Goal: Information Seeking & Learning: Check status

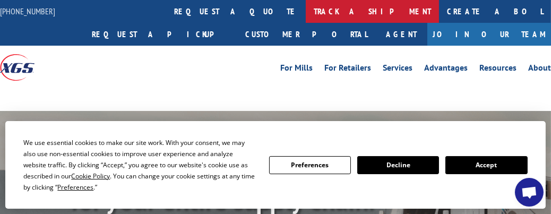
click at [306, 12] on link "track a shipment" at bounding box center [372, 11] width 133 height 23
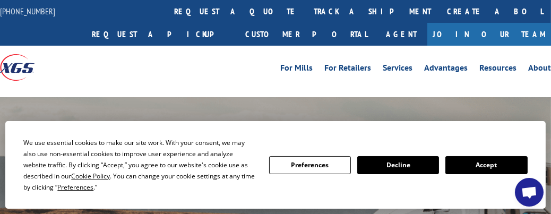
click at [306, 10] on link "track a shipment" at bounding box center [372, 11] width 133 height 23
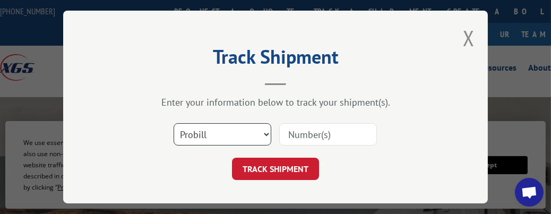
click at [261, 129] on select "Select category... Probill BOL PO" at bounding box center [223, 134] width 98 height 22
select select "bol"
click at [174, 123] on select "Select category... Probill BOL PO" at bounding box center [223, 134] width 98 height 22
drag, startPoint x: 312, startPoint y: 127, endPoint x: 308, endPoint y: 132, distance: 6.4
click at [312, 127] on input at bounding box center [328, 134] width 98 height 22
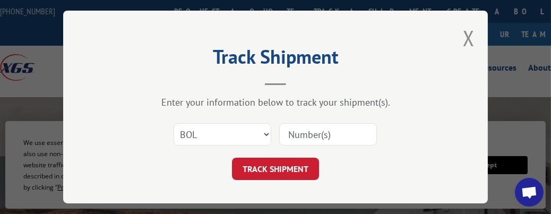
paste input "5315953"
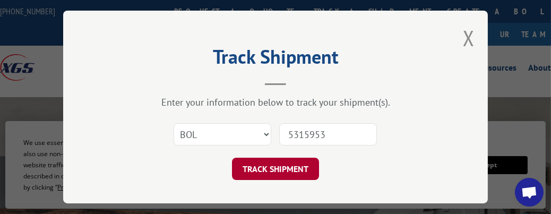
type input "5315953"
click at [285, 168] on button "TRACK SHIPMENT" at bounding box center [275, 169] width 87 height 22
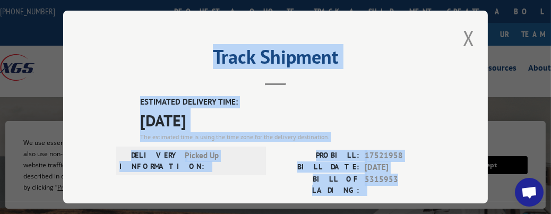
drag, startPoint x: 407, startPoint y: 114, endPoint x: 133, endPoint y: 79, distance: 276.8
click at [133, 79] on div "Track Shipment ESTIMATED DELIVERY TIME: [DATE] The estimated time is using the …" at bounding box center [275, 107] width 425 height 193
copy div "Track Shipment ESTIMATED DELIVERY TIME: [DATE] The estimated time is using the …"
click at [463, 38] on button "Close modal" at bounding box center [469, 38] width 12 height 28
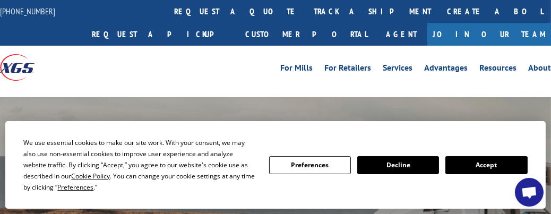
click at [306, 14] on link "track a shipment" at bounding box center [372, 11] width 133 height 23
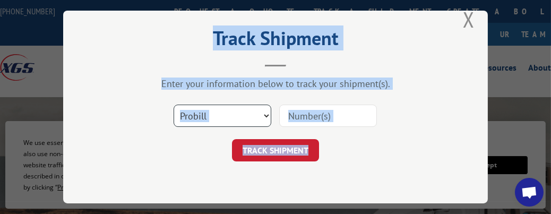
click at [259, 111] on select "Select category... Probill BOL PO" at bounding box center [223, 116] width 98 height 22
select select "bol"
click at [174, 105] on select "Select category... Probill BOL PO" at bounding box center [223, 116] width 98 height 22
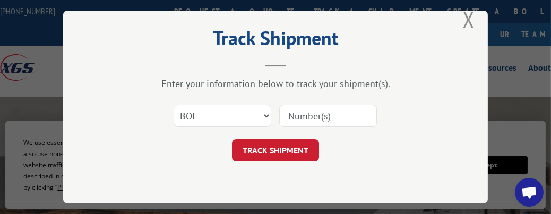
click at [318, 115] on input at bounding box center [328, 116] width 98 height 22
paste input "ESTIMATED DELIVERY TIME: [DATE] The estimated time is using the time zone for t…"
click at [328, 113] on input "ESTIMATED DELIVERY TIME: [DATE] The estimated time is using the time zone for t…" at bounding box center [328, 116] width 98 height 22
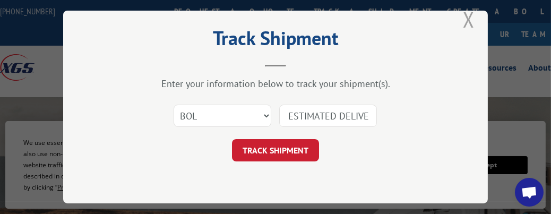
click at [463, 17] on button "Close modal" at bounding box center [469, 19] width 12 height 28
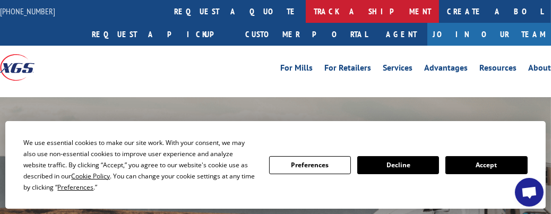
click at [306, 10] on link "track a shipment" at bounding box center [372, 11] width 133 height 23
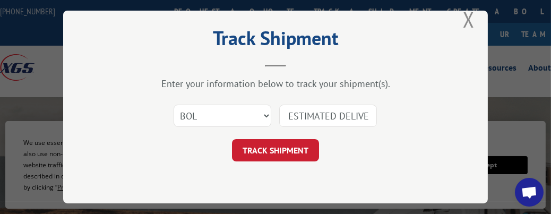
click at [368, 113] on input "ESTIMATED DELIVERY TIME: [DATE] The estimated time is using the time zone for t…" at bounding box center [328, 116] width 98 height 22
click at [365, 109] on input "RY TIME: [DATE] The estimated time is using the time zone for the delivery dest…" at bounding box center [328, 116] width 98 height 22
type input "3"
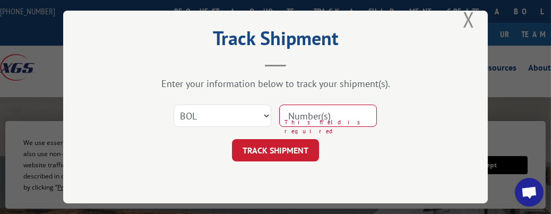
click at [409, 163] on div "Track Shipment Enter your information below to track your shipment(s). Select c…" at bounding box center [275, 107] width 425 height 193
click at [281, 112] on input at bounding box center [328, 116] width 98 height 22
paste input "5315953"
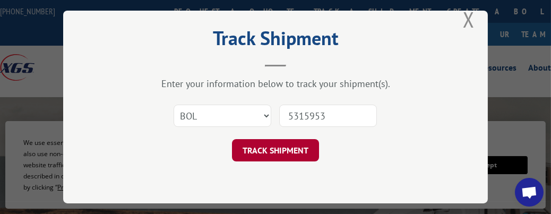
type input "5315953"
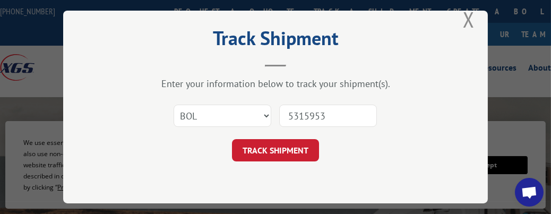
click at [265, 144] on button "TRACK SHIPMENT" at bounding box center [275, 150] width 87 height 22
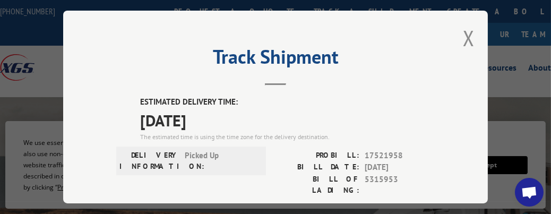
scroll to position [59, 0]
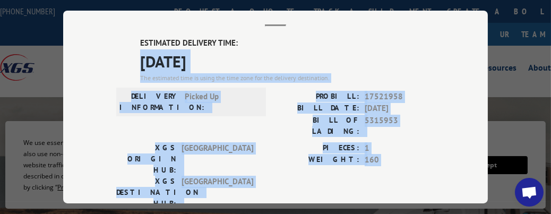
drag, startPoint x: 233, startPoint y: 184, endPoint x: 93, endPoint y: 59, distance: 187.0
click at [93, 59] on div "Track Shipment ESTIMATED DELIVERY TIME: [DATE] The estimated time is using the …" at bounding box center [275, 107] width 425 height 193
